Goal: Book appointment/travel/reservation

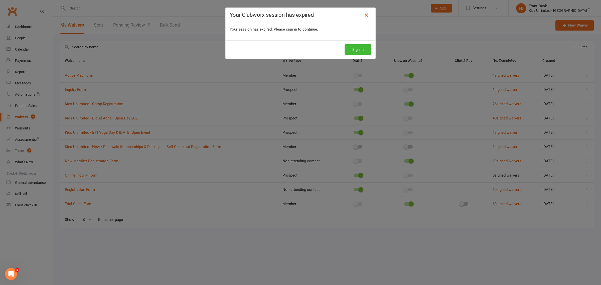
click at [365, 16] on icon at bounding box center [366, 15] width 6 height 6
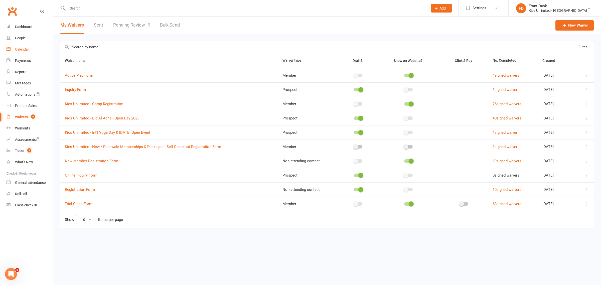
click at [23, 51] on div "Calendar" at bounding box center [22, 49] width 14 height 4
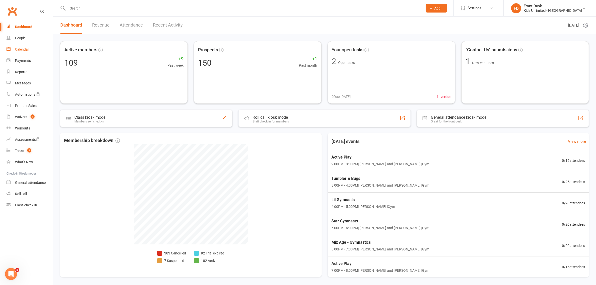
click at [27, 51] on div "Calendar" at bounding box center [22, 49] width 14 height 4
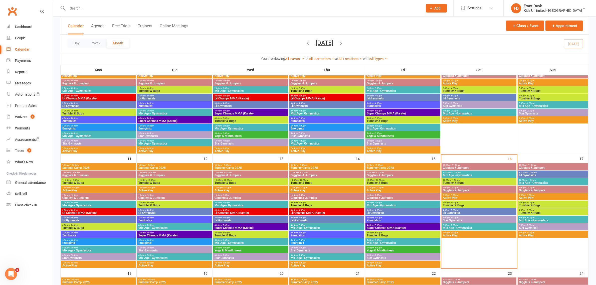
scroll to position [188, 0]
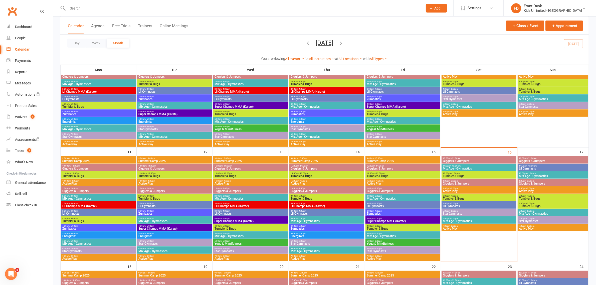
click at [460, 169] on span "Mix Age - Gymnastics" at bounding box center [479, 168] width 73 height 3
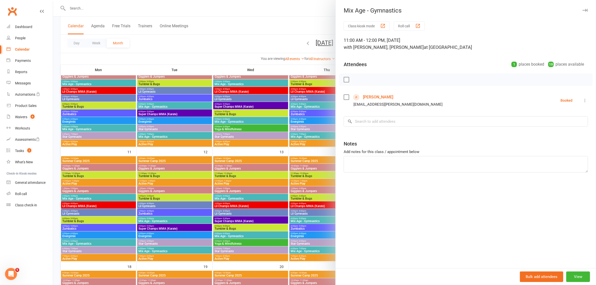
click at [583, 9] on icon "button" at bounding box center [585, 10] width 5 height 3
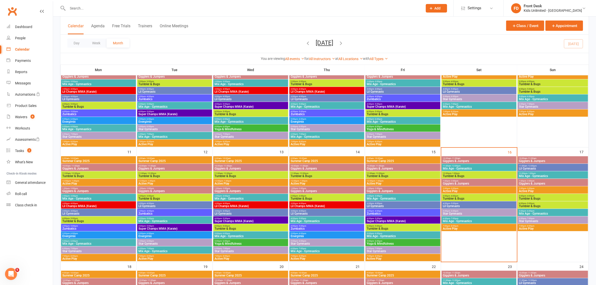
click at [459, 159] on span "Gigglers & Jumpers" at bounding box center [479, 160] width 73 height 3
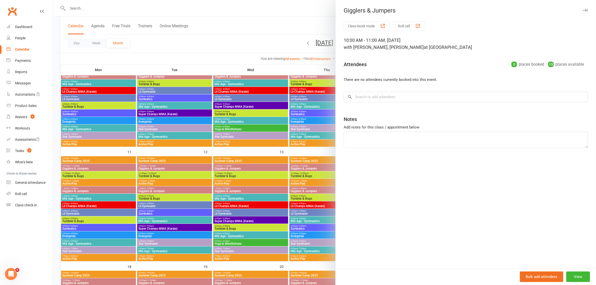
click at [583, 12] on icon "button" at bounding box center [585, 10] width 5 height 3
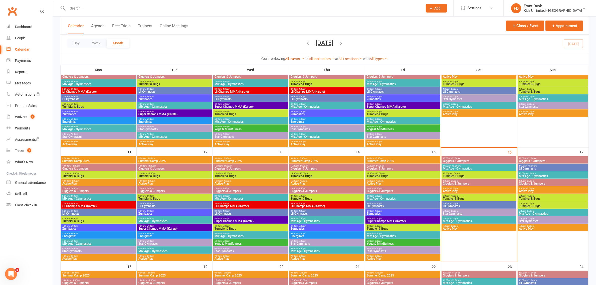
click at [465, 170] on span "Mix Age - Gymnastics" at bounding box center [479, 168] width 73 height 3
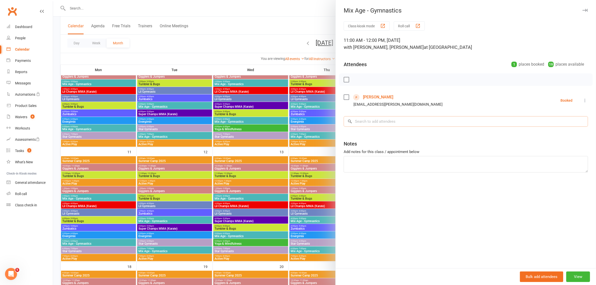
click at [383, 125] on input "search" at bounding box center [466, 121] width 244 height 11
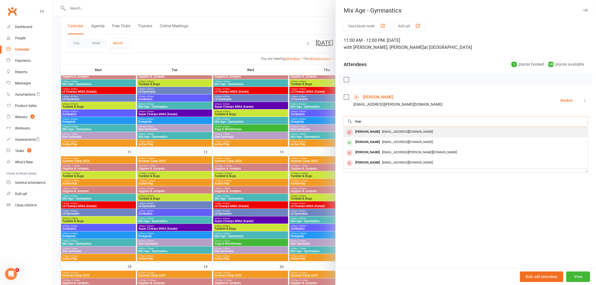
type input "mai"
click at [365, 131] on div "Mai Lotfy" at bounding box center [367, 131] width 29 height 7
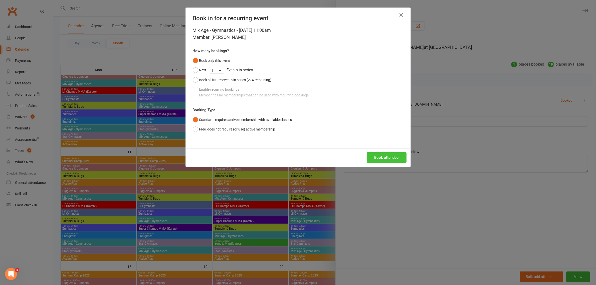
click at [383, 159] on button "Book attendee" at bounding box center [387, 157] width 40 height 11
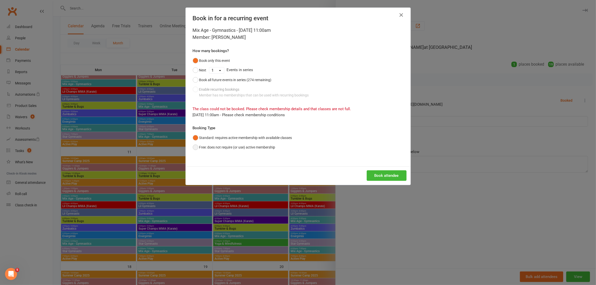
click at [193, 147] on button "Free: does not require (or use) active membership" at bounding box center [234, 147] width 83 height 10
click at [384, 174] on button "Book attendee" at bounding box center [387, 175] width 40 height 11
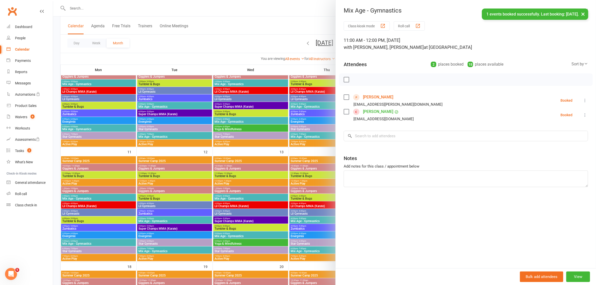
click at [583, 114] on icon at bounding box center [585, 114] width 5 height 5
click at [537, 144] on link "Check in" at bounding box center [558, 145] width 59 height 10
click at [407, 138] on input "search" at bounding box center [466, 136] width 244 height 11
click at [580, 14] on div "Mix Age - Gymnastics" at bounding box center [466, 10] width 260 height 7
click at [583, 9] on icon "button" at bounding box center [585, 10] width 5 height 3
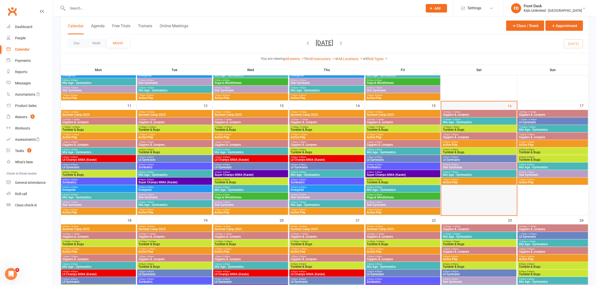
scroll to position [219, 0]
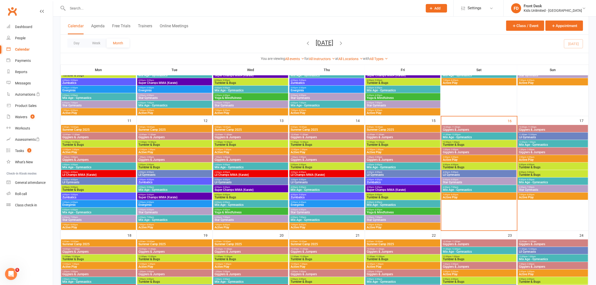
click at [454, 159] on span "Active Play" at bounding box center [479, 159] width 73 height 3
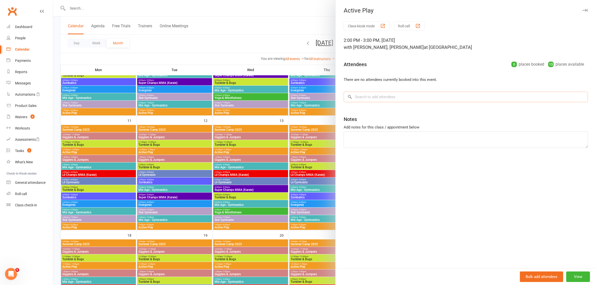
click at [387, 99] on input "search" at bounding box center [466, 97] width 244 height 11
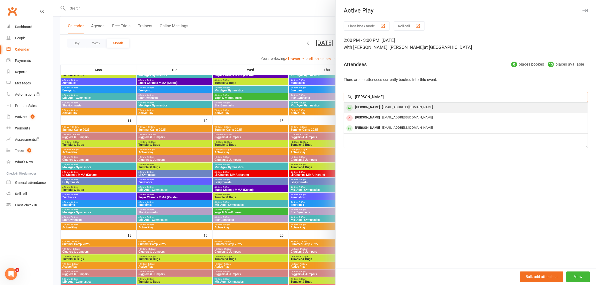
type input "nora"
click at [373, 108] on div "Nora Ibekwe" at bounding box center [367, 107] width 29 height 7
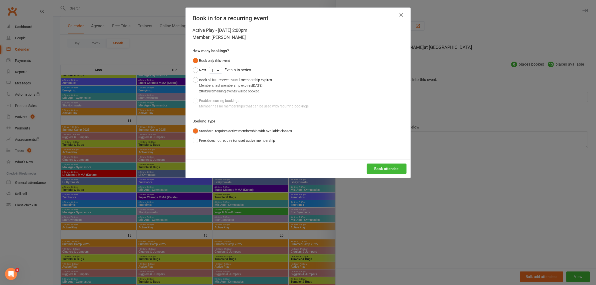
click at [380, 175] on div "Book attendee" at bounding box center [298, 168] width 225 height 19
click at [373, 168] on button "Book attendee" at bounding box center [387, 169] width 40 height 11
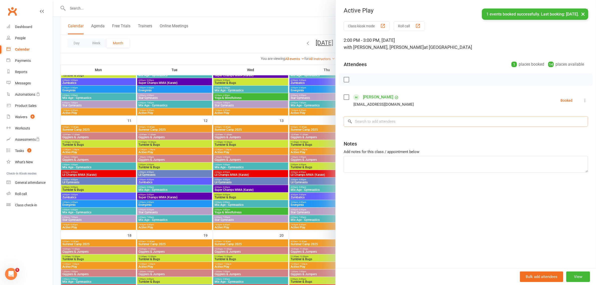
click at [384, 123] on input "search" at bounding box center [466, 121] width 244 height 11
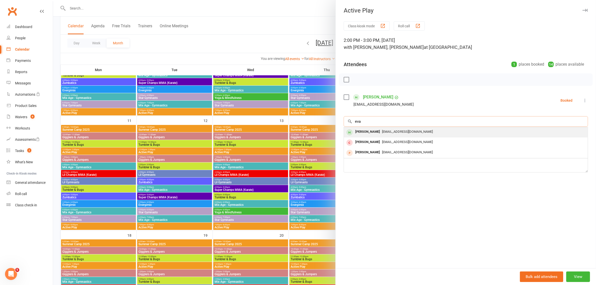
type input "eva"
click at [367, 133] on div "Eva Ibekwe" at bounding box center [367, 131] width 29 height 7
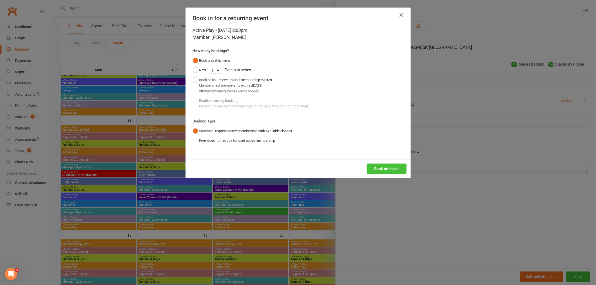
click at [378, 168] on button "Book attendee" at bounding box center [387, 169] width 40 height 11
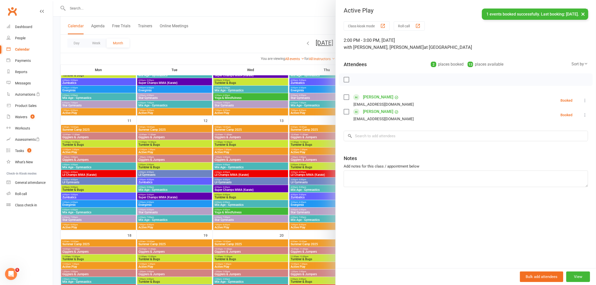
click at [583, 101] on icon at bounding box center [585, 100] width 5 height 5
click at [566, 132] on link "Check in" at bounding box center [558, 130] width 59 height 10
click at [583, 115] on icon at bounding box center [585, 114] width 5 height 5
click at [559, 142] on link "Check in" at bounding box center [558, 145] width 59 height 10
click at [583, 11] on icon "button" at bounding box center [585, 10] width 5 height 3
